Goal: Task Accomplishment & Management: Use online tool/utility

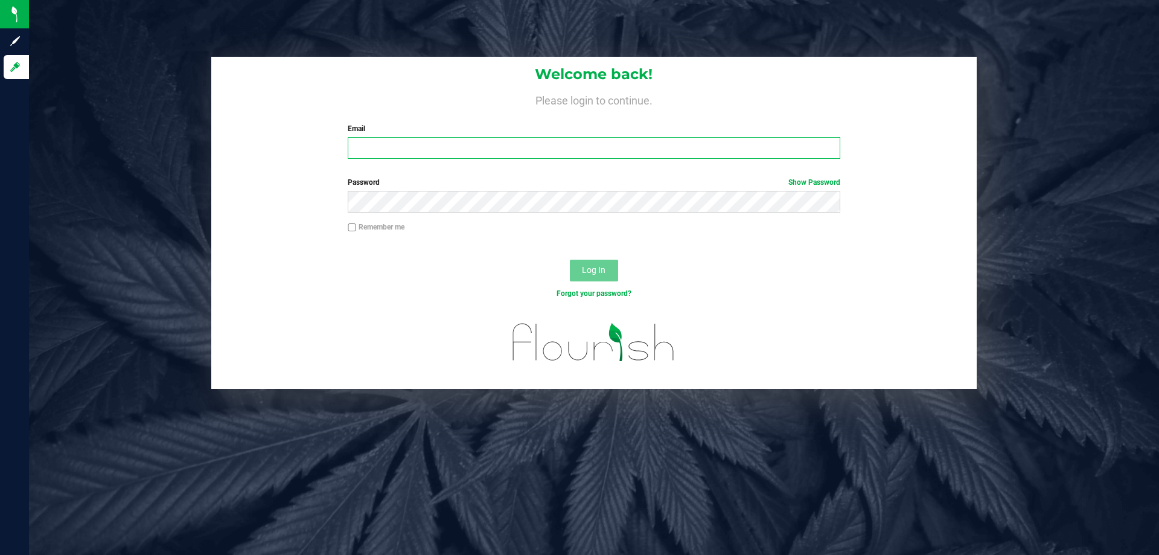
click at [464, 152] on input "Email" at bounding box center [594, 148] width 492 height 22
type input "[EMAIL_ADDRESS][DOMAIN_NAME]"
click at [570, 260] on button "Log In" at bounding box center [594, 271] width 48 height 22
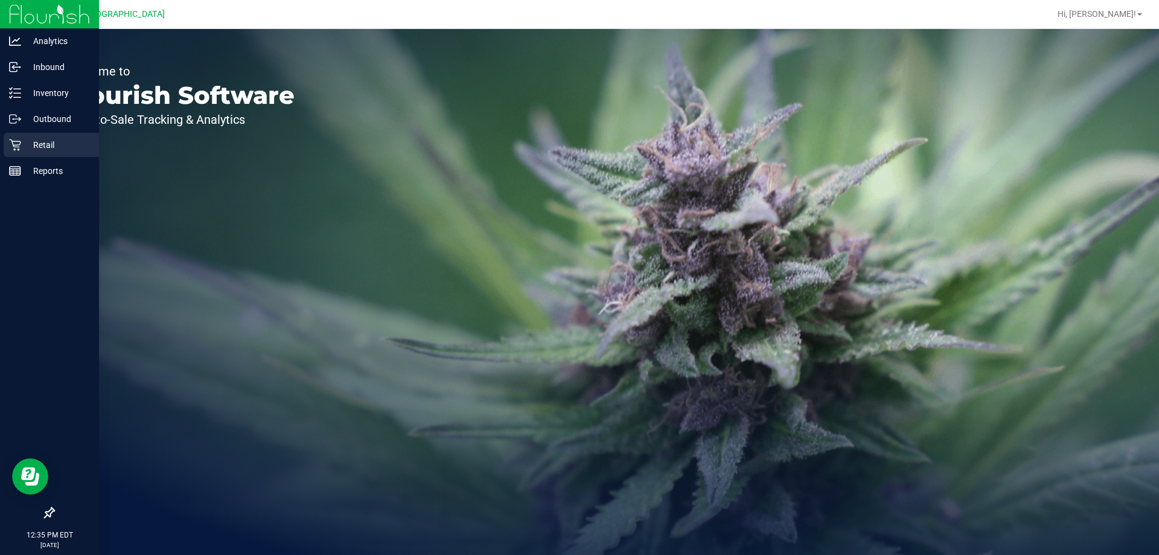
click at [54, 151] on p "Retail" at bounding box center [57, 145] width 72 height 14
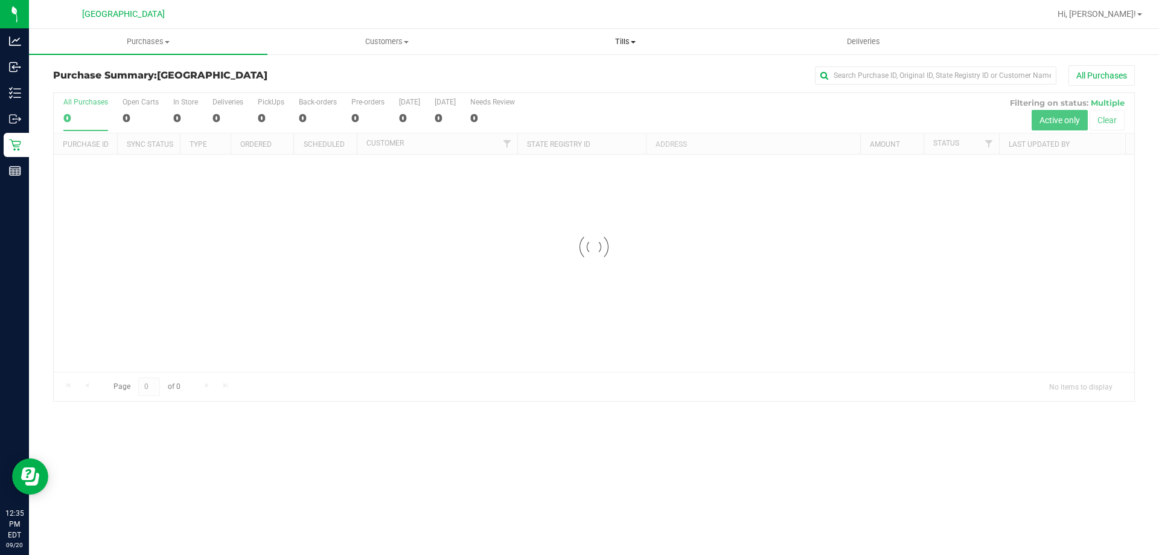
click at [630, 48] on uib-tab-heading "Tills Manage tills Reconcile e-payments" at bounding box center [625, 42] width 237 height 24
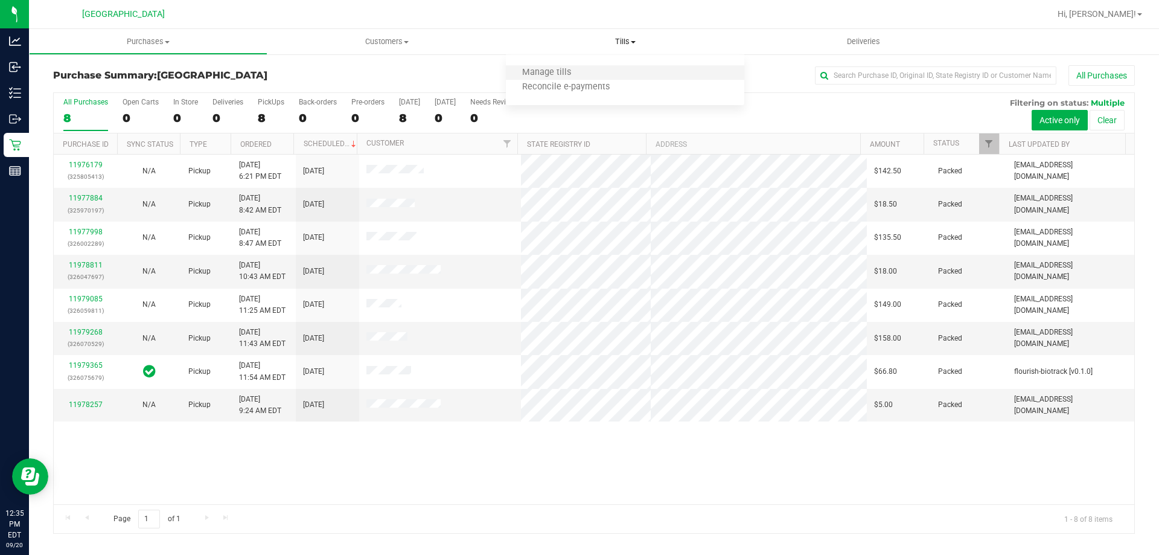
click at [592, 66] on li "Manage tills" at bounding box center [625, 73] width 239 height 14
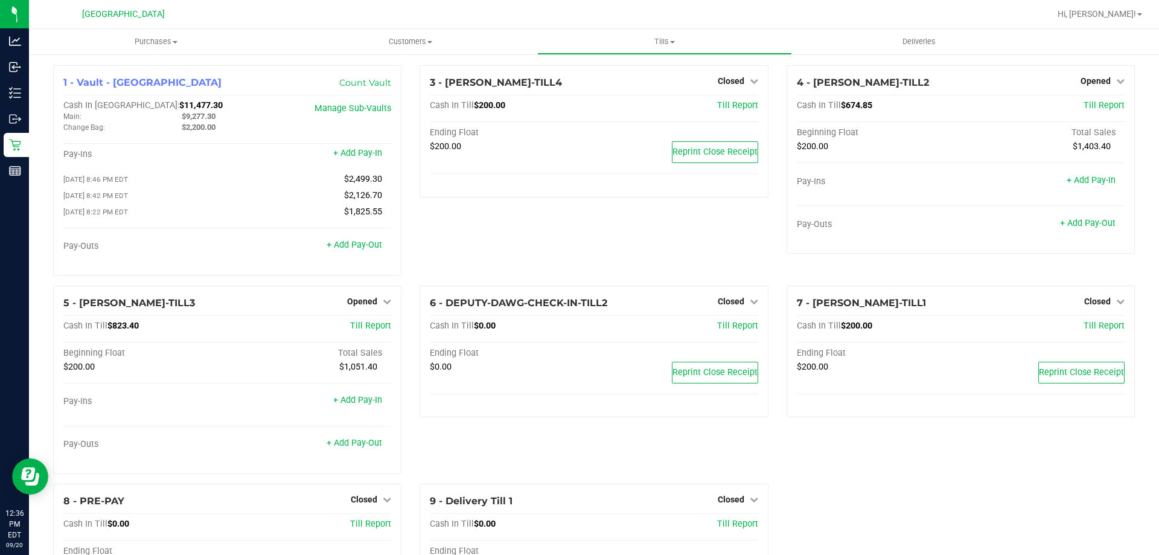
click at [463, 255] on div "3 - [PERSON_NAME]-TILL4 Closed Open Till Cash In Till $200.00 Till Report Endin…" at bounding box center [594, 175] width 367 height 220
click at [361, 243] on link "+ Add Pay-Out" at bounding box center [355, 245] width 56 height 10
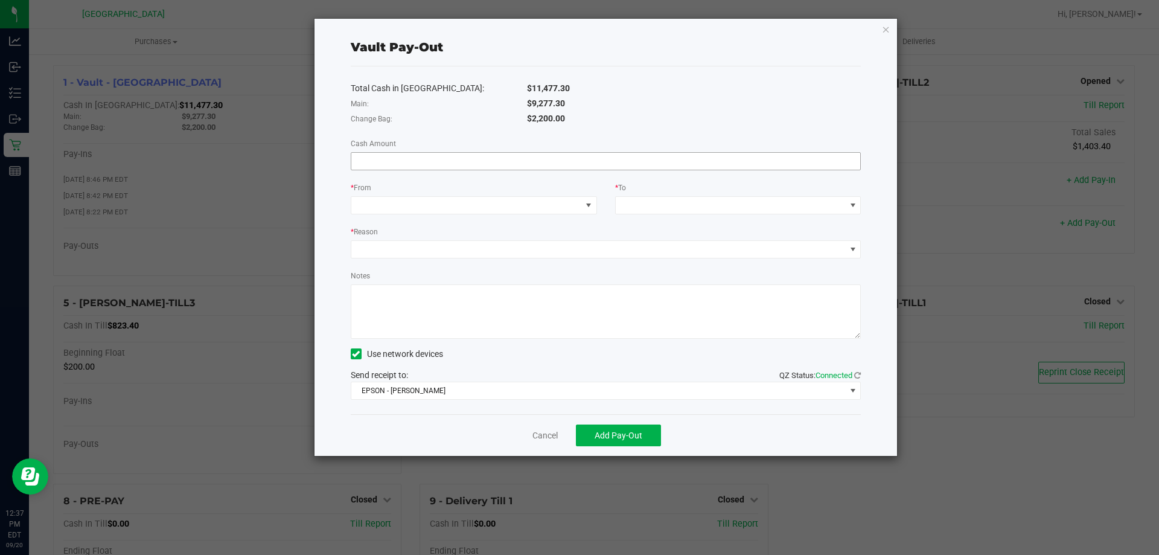
click at [504, 158] on input at bounding box center [606, 161] width 510 height 17
type input "$9,277.30"
click at [517, 208] on span at bounding box center [466, 205] width 230 height 17
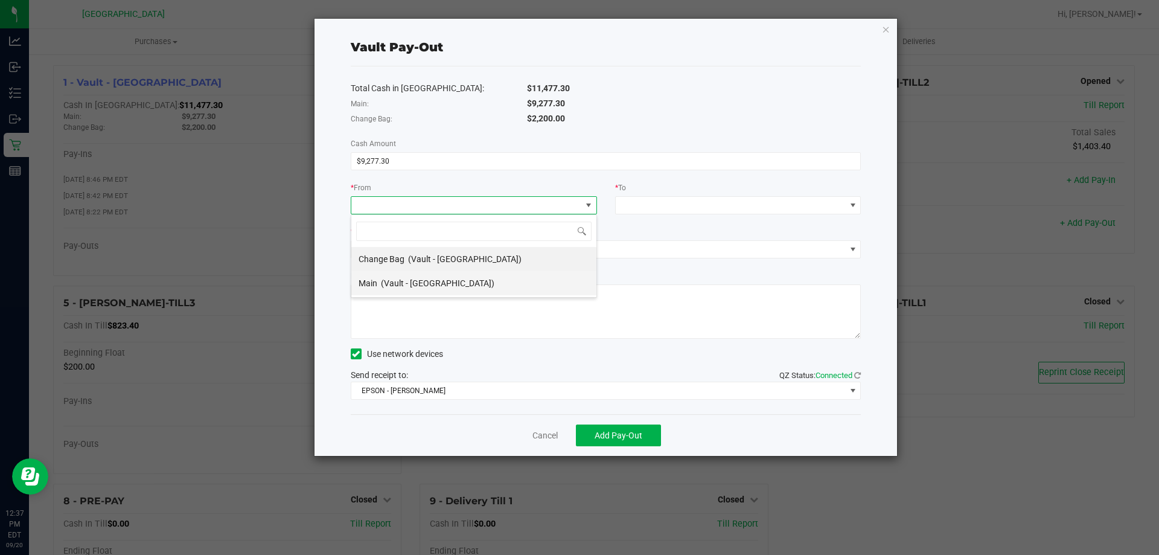
click at [435, 278] on span "(Vault - [GEOGRAPHIC_DATA])" at bounding box center [438, 283] width 114 height 10
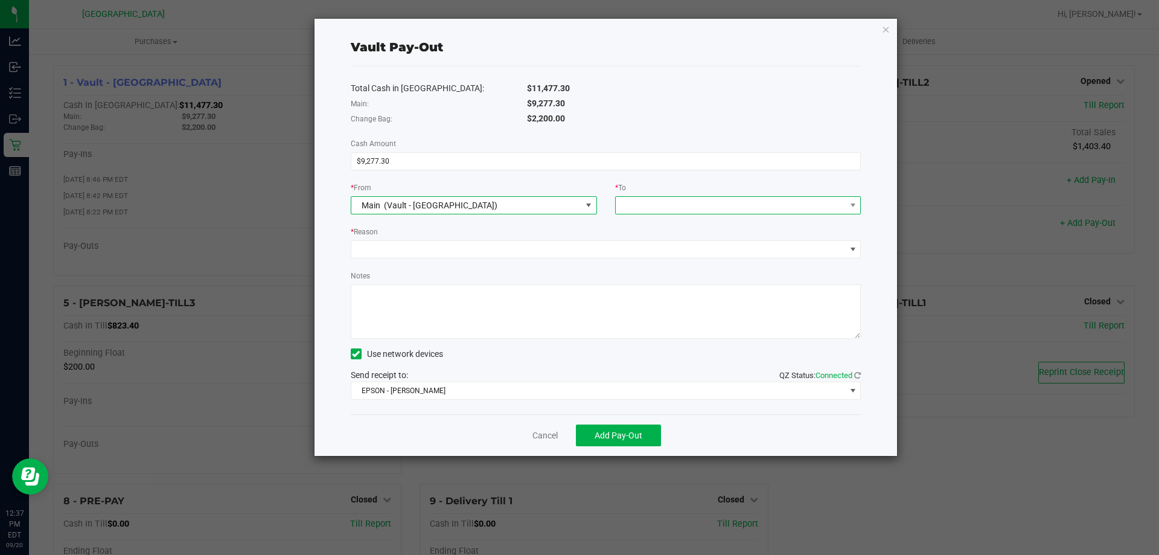
click at [698, 199] on span at bounding box center [731, 205] width 230 height 17
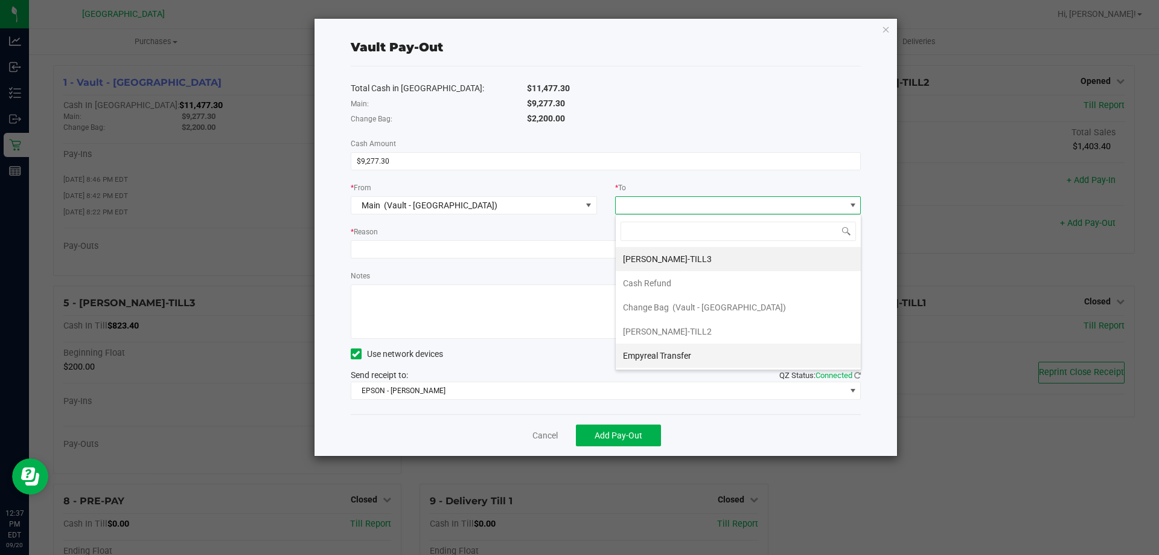
click at [651, 360] on div "Empyreal Transfer" at bounding box center [658, 356] width 70 height 22
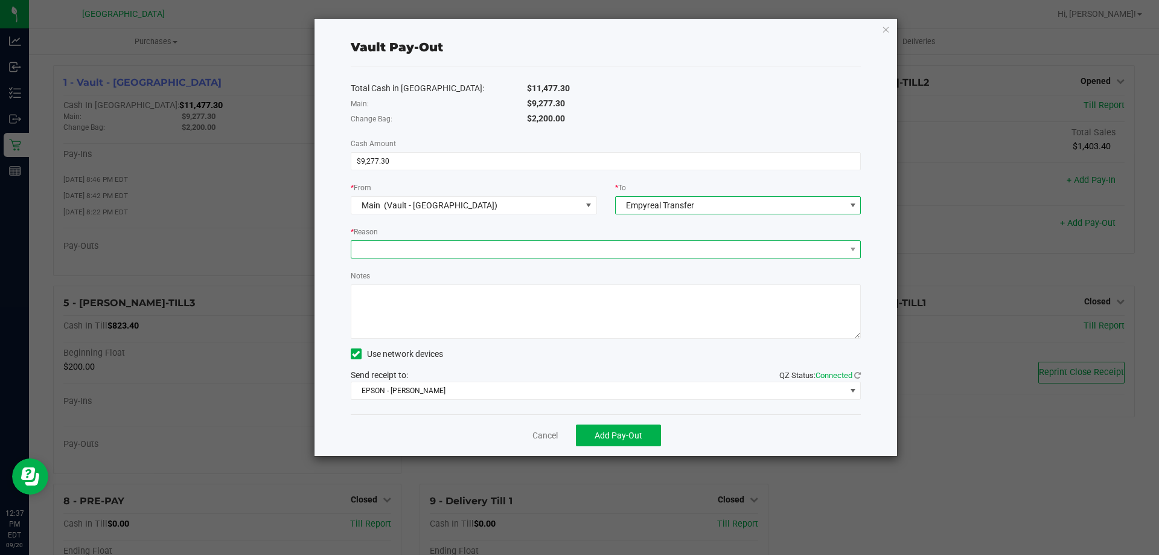
click at [546, 243] on span at bounding box center [598, 249] width 495 height 17
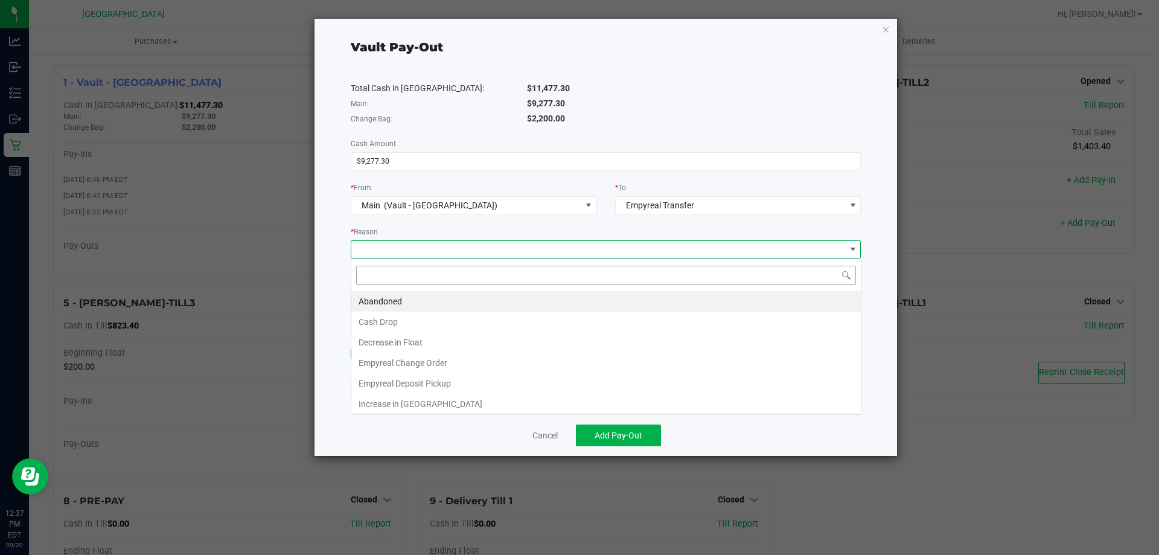
scroll to position [18, 510]
click at [469, 380] on li "Empyreal Deposit Pickup" at bounding box center [606, 383] width 510 height 21
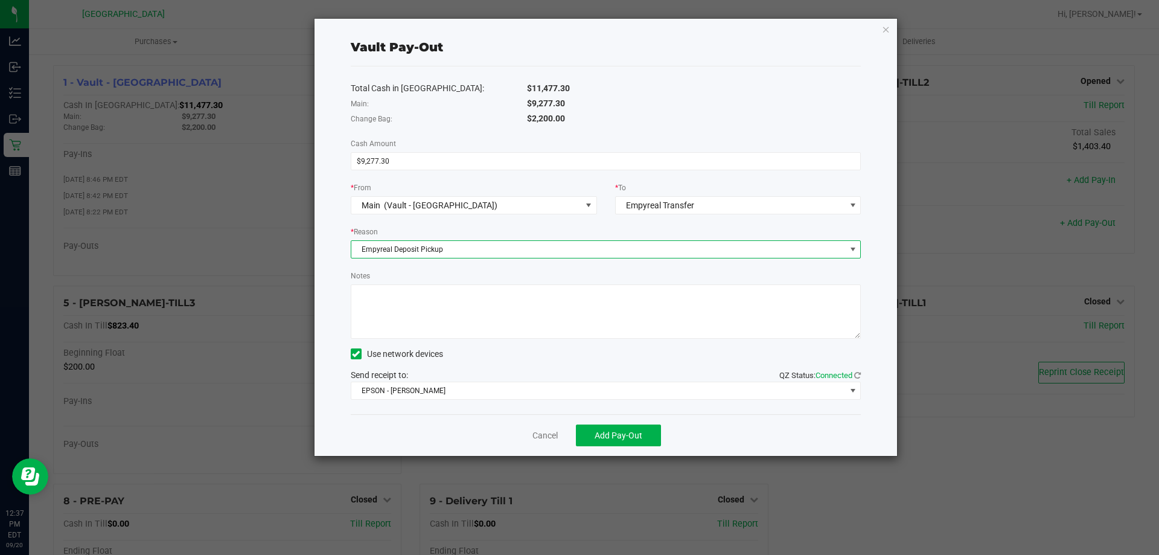
click at [468, 301] on textarea "Notes" at bounding box center [606, 311] width 511 height 54
type textarea "Deposit dates: [DATE] - [DATE] - JF"
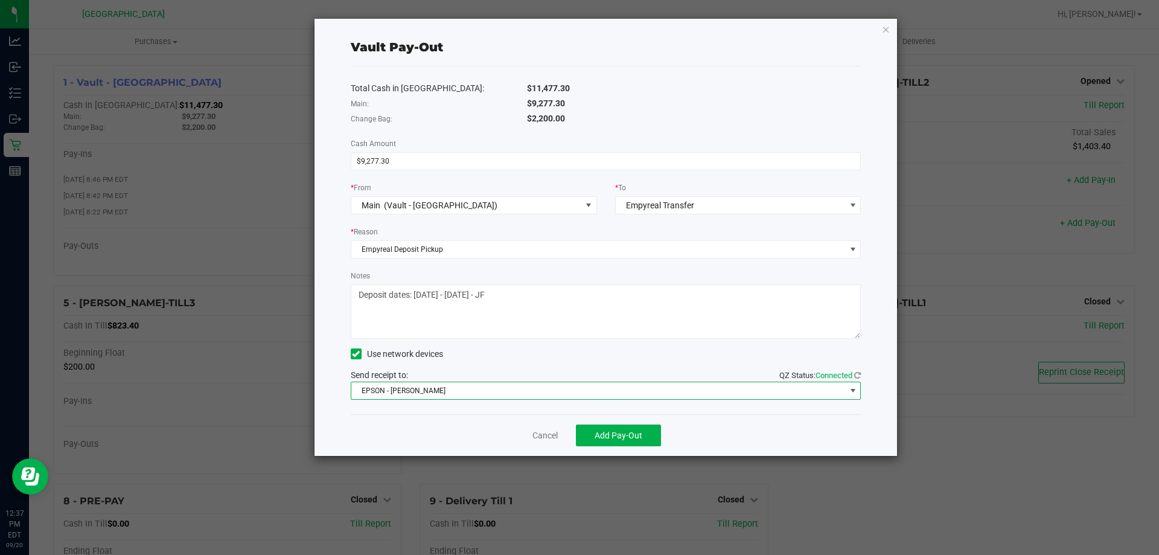
click at [596, 389] on span "EPSON - [PERSON_NAME]" at bounding box center [598, 390] width 495 height 17
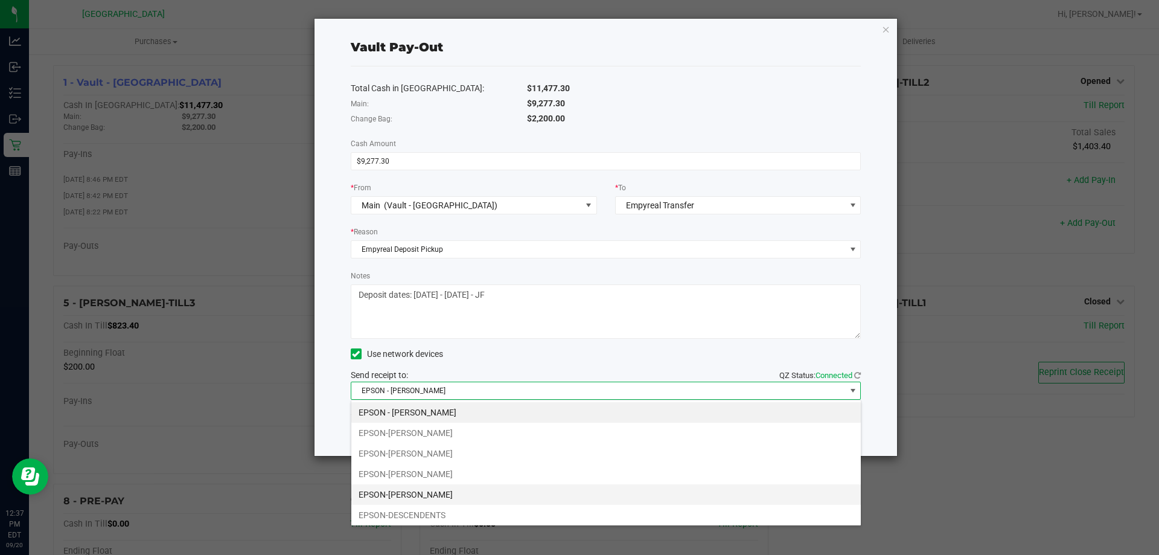
click at [443, 496] on li "EPSON-[PERSON_NAME]" at bounding box center [606, 494] width 510 height 21
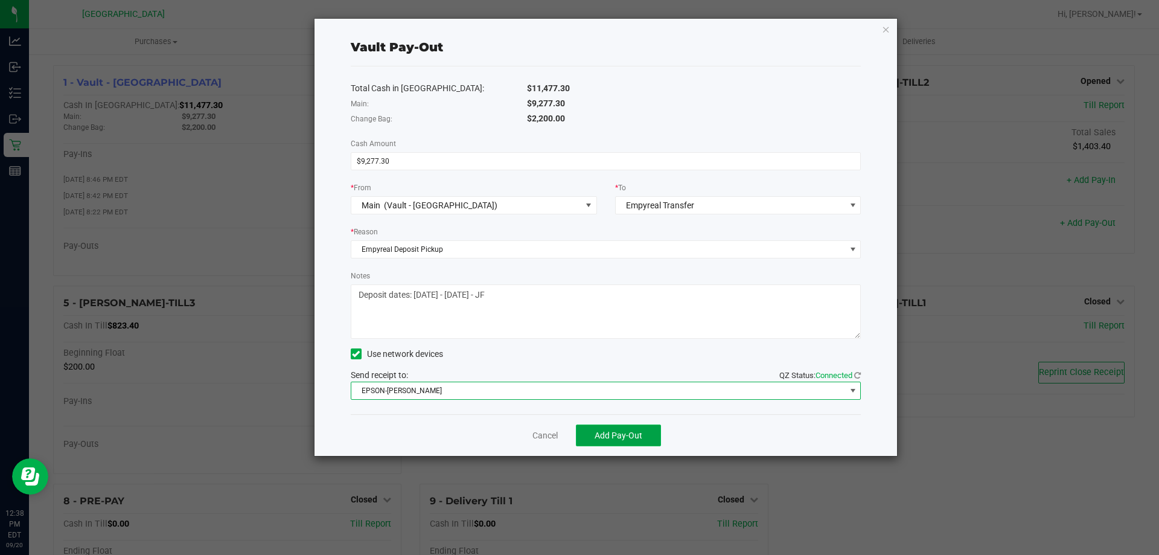
click at [610, 441] on button "Add Pay-Out" at bounding box center [618, 435] width 85 height 22
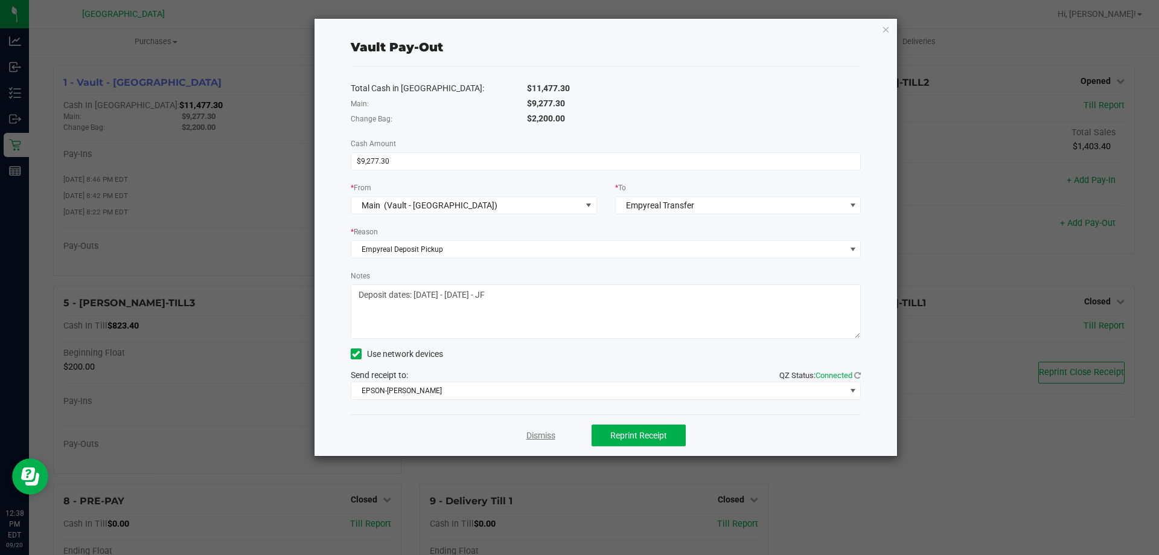
click at [533, 432] on link "Dismiss" at bounding box center [541, 435] width 29 height 13
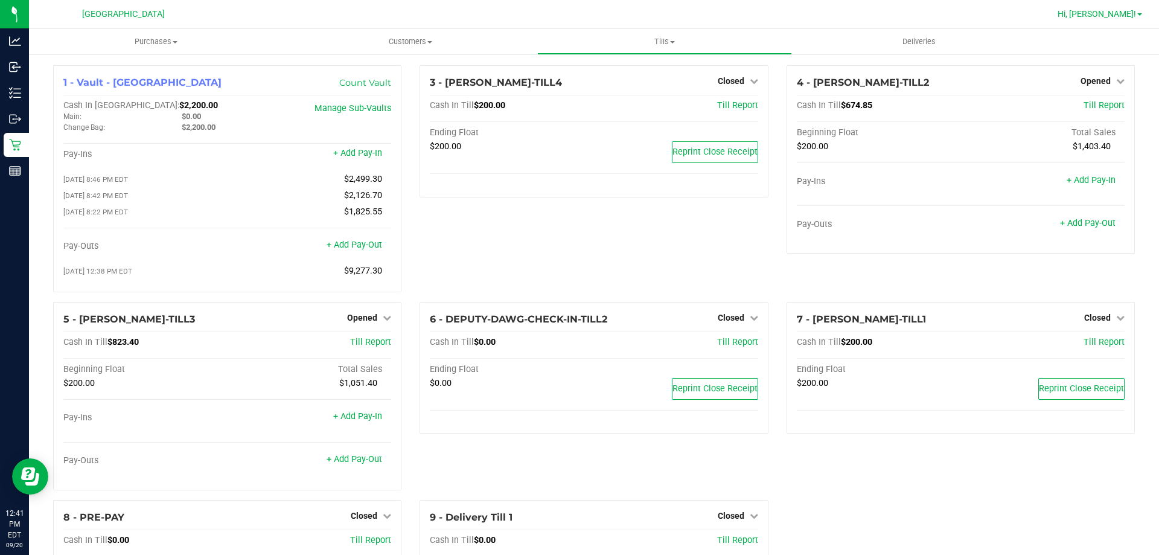
click at [1133, 14] on span "Hi, [PERSON_NAME]!" at bounding box center [1097, 14] width 78 height 10
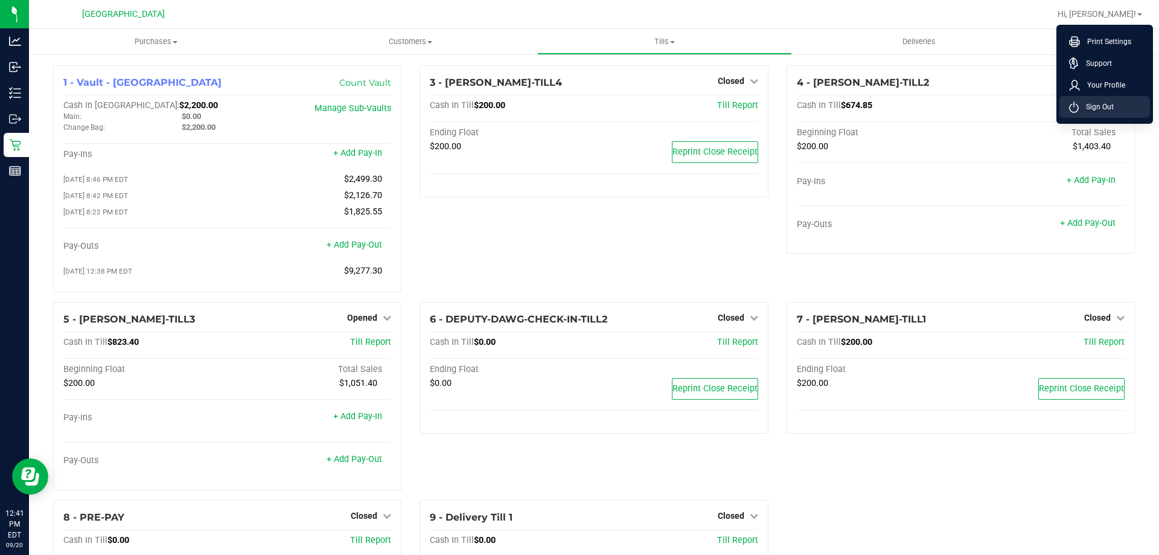
click at [1095, 103] on span "Sign Out" at bounding box center [1096, 107] width 35 height 12
